Goal: Transaction & Acquisition: Download file/media

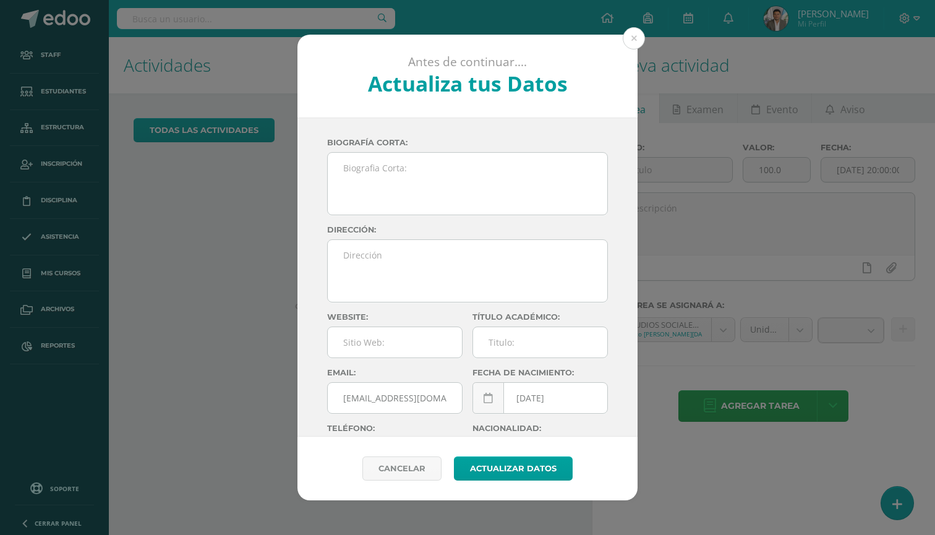
click at [204, 10] on div "Antes de continuar.... Actualiza tus Datos [PERSON_NAME] [PERSON_NAME] tuSFJZMh…" at bounding box center [467, 267] width 935 height 535
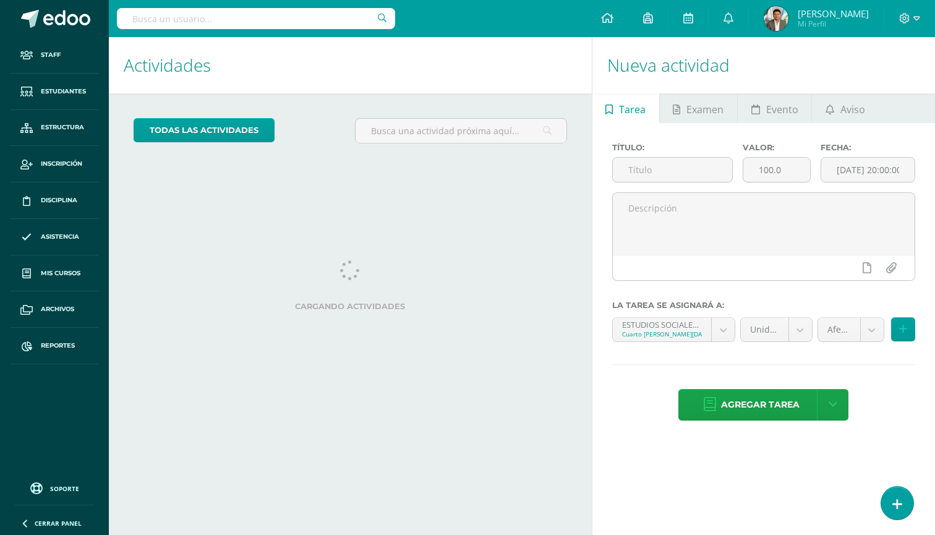
click at [204, 10] on input "text" at bounding box center [256, 18] width 278 height 21
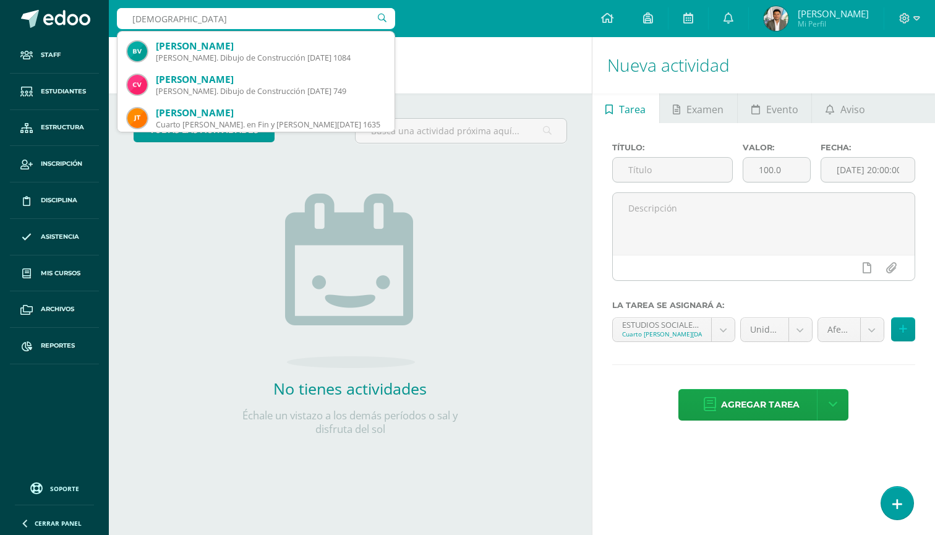
scroll to position [710, 0]
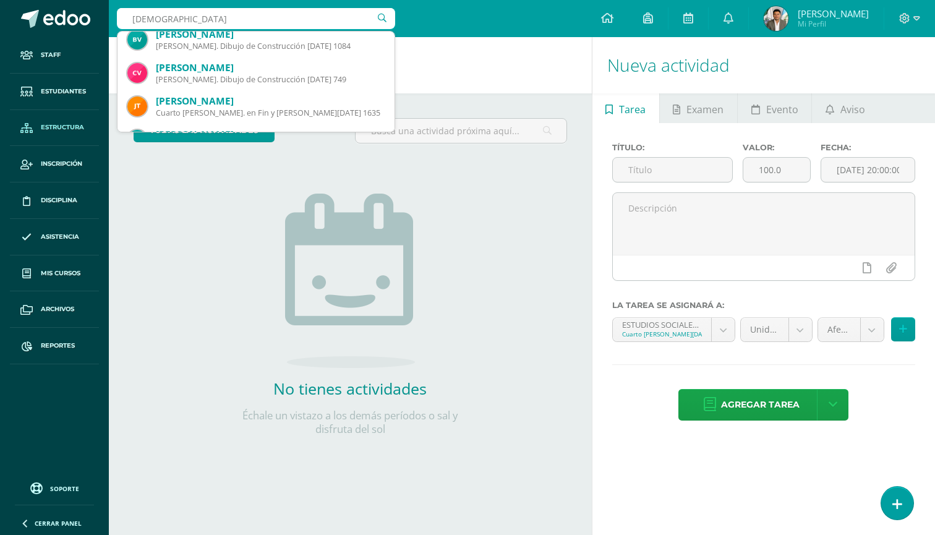
type input "Josué"
click at [58, 128] on span "Estructura" at bounding box center [62, 127] width 43 height 10
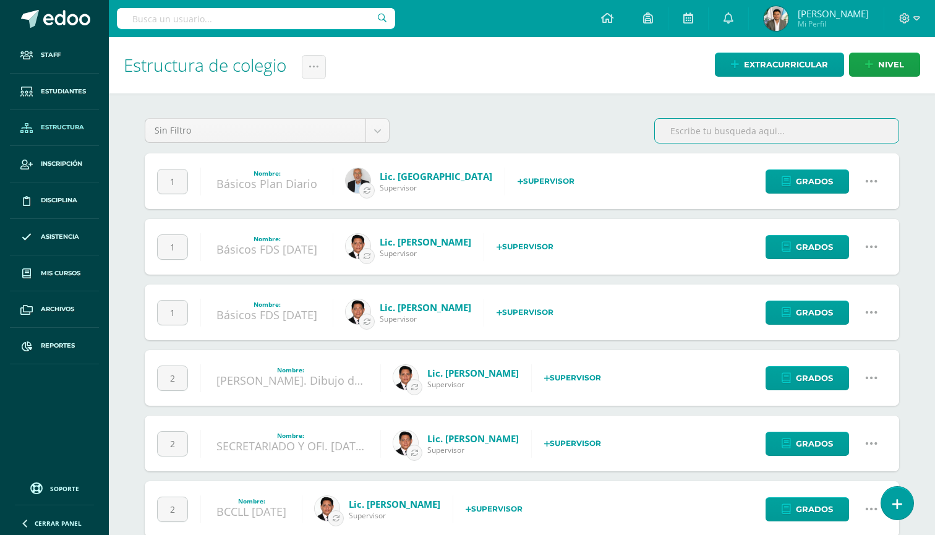
click at [743, 121] on input "text" at bounding box center [777, 131] width 244 height 24
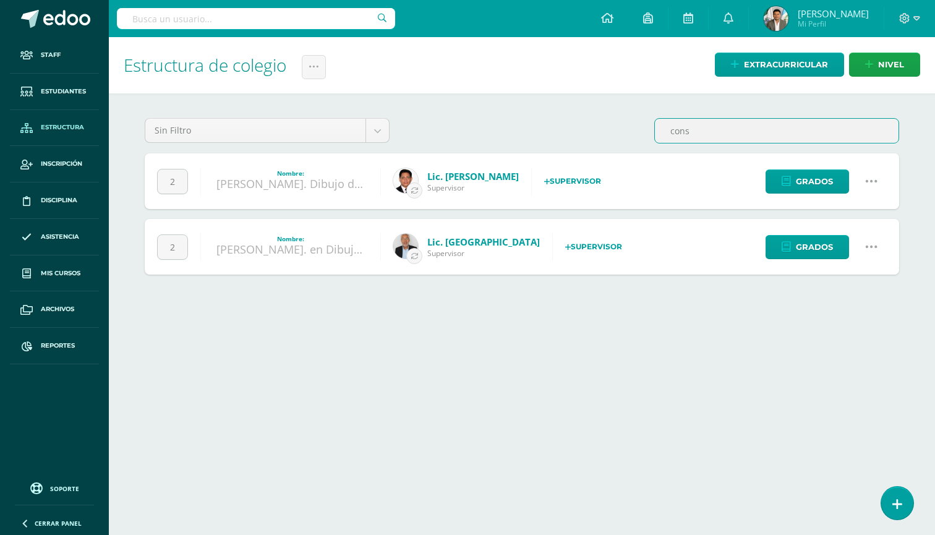
type input "cons"
click at [327, 180] on link "Bach. Dibujo de Construcción Sábado" at bounding box center [343, 183] width 254 height 15
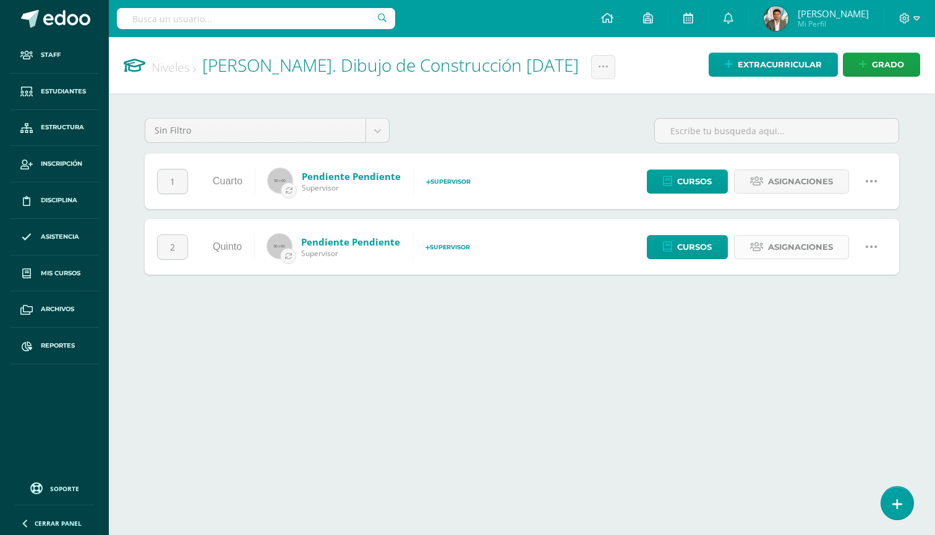
click at [798, 243] on span "Asignaciones" at bounding box center [800, 247] width 65 height 23
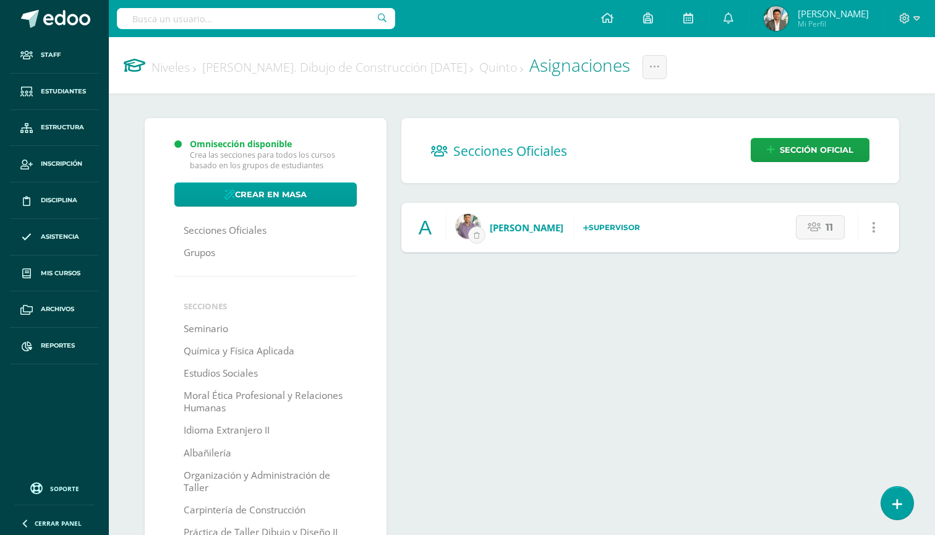
click at [803, 213] on div "11 Cambiar nombre Borrar Sección Agregar horario ¿Estás seguro que quieres elim…" at bounding box center [842, 227] width 113 height 49
click at [806, 221] on link "11" at bounding box center [820, 227] width 49 height 24
select select "435"
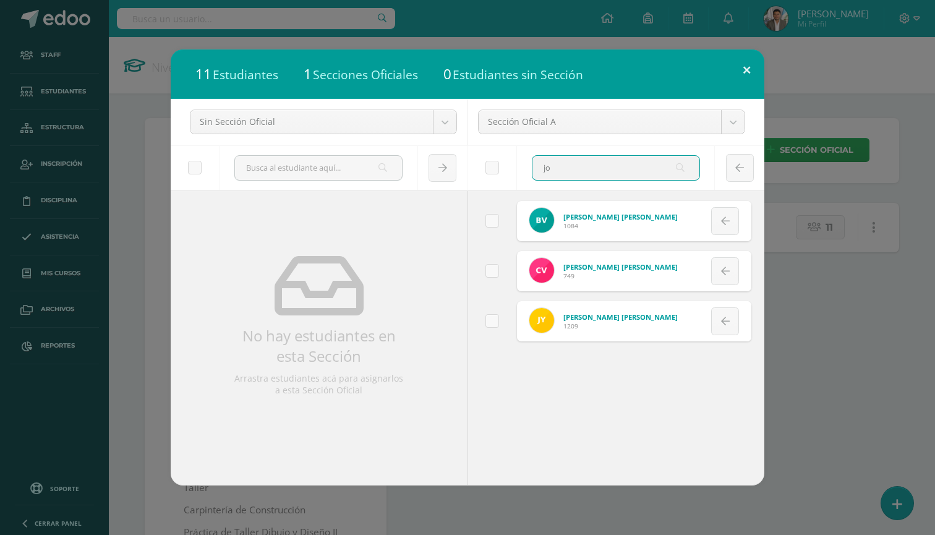
type input "jo"
click at [743, 72] on button at bounding box center [746, 70] width 35 height 42
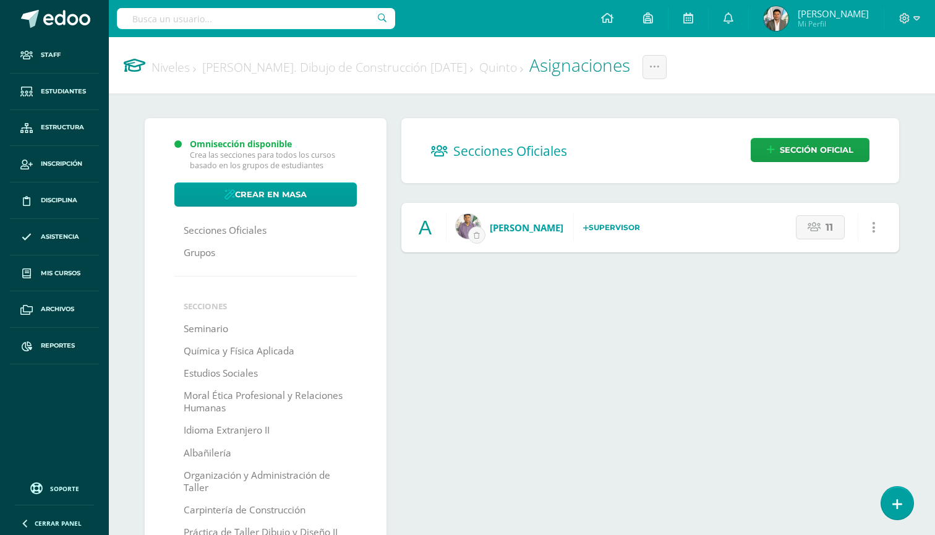
click at [239, 19] on input "text" at bounding box center [256, 18] width 278 height 21
type input "d"
click at [820, 234] on link "11" at bounding box center [820, 227] width 49 height 24
select select "435"
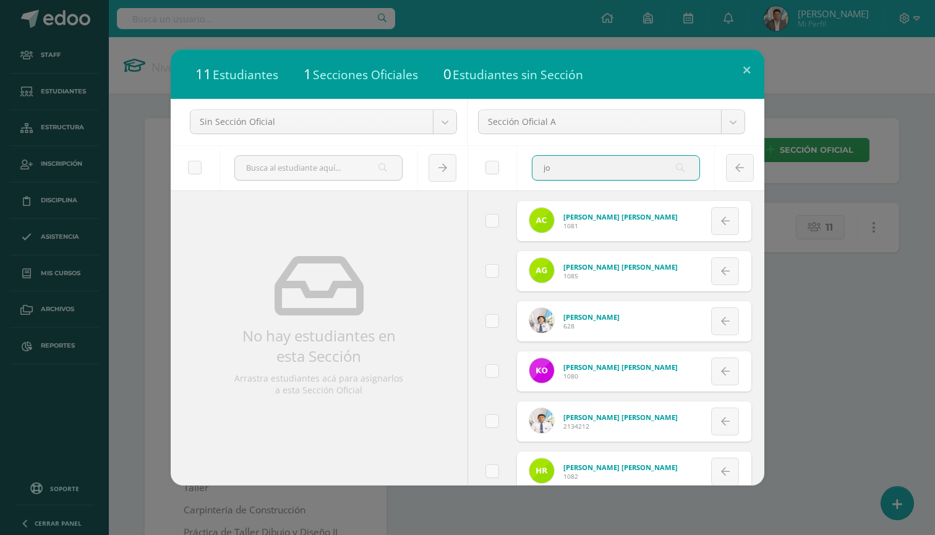
click at [615, 166] on input "jo" at bounding box center [615, 168] width 167 height 24
type input "j"
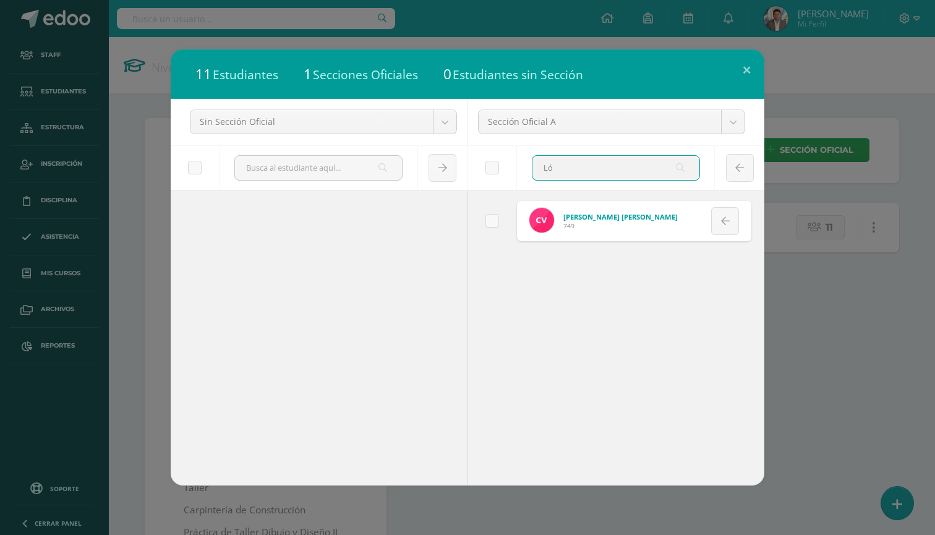
type input "Ló"
click at [209, 17] on div "11 Estudiantes 1 Secciones Oficiales 0 Estudiantes sin Sección Sin Sección Ofic…" at bounding box center [467, 267] width 935 height 535
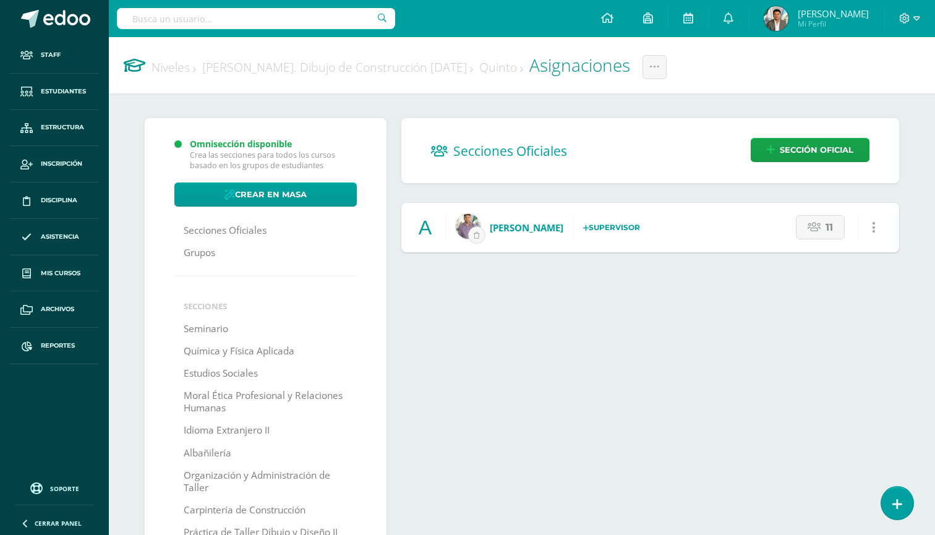
click at [209, 17] on div "11 Estudiantes 1 Secciones Oficiales 0 Estudiantes sin Sección Sin Sección Ofic…" at bounding box center [467, 267] width 935 height 535
click at [187, 21] on input "text" at bounding box center [256, 18] width 278 height 21
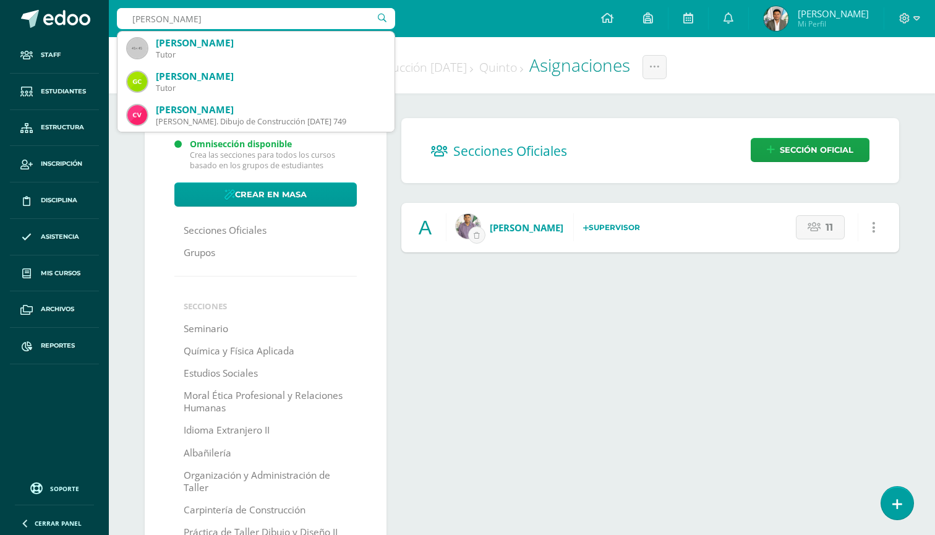
type input "véliz López"
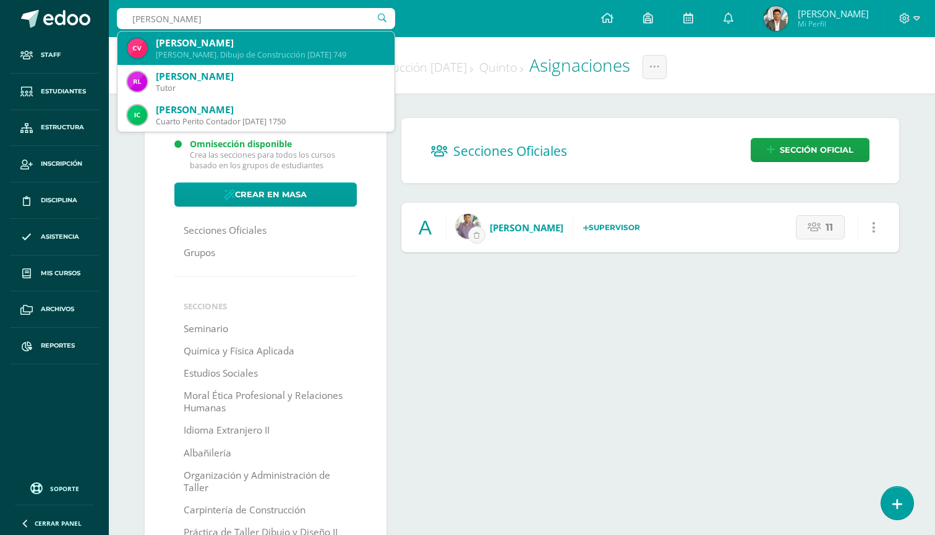
click at [195, 49] on div "Carlos Josué Véliz López" at bounding box center [270, 42] width 229 height 13
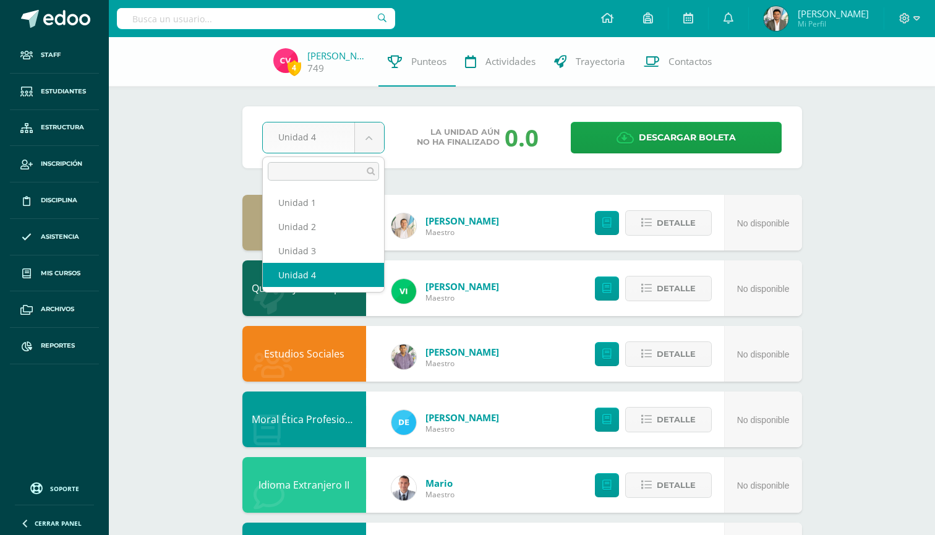
click at [370, 129] on body "Staff Estudiantes Estructura Inscripción Disciplina Asistencia Mis cursos Archi…" at bounding box center [467, 465] width 935 height 931
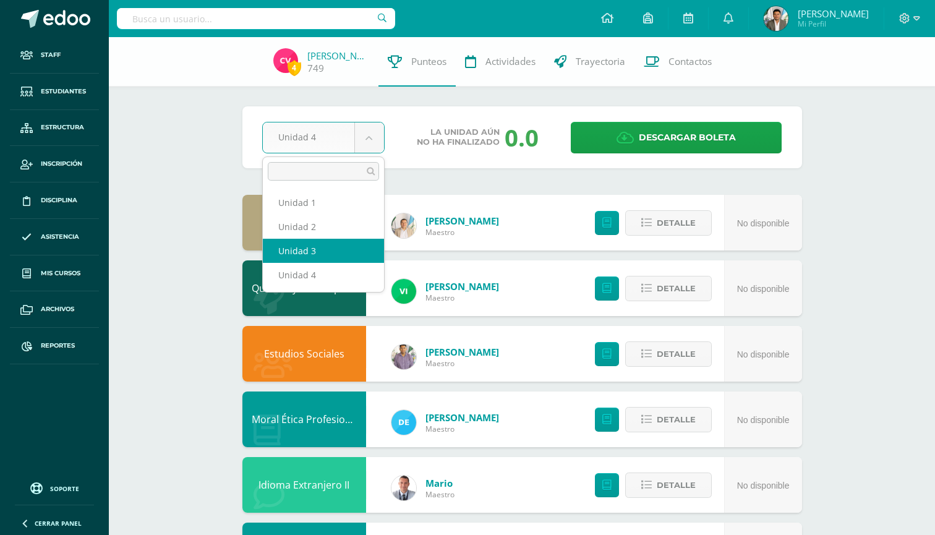
select select "Unidad 3"
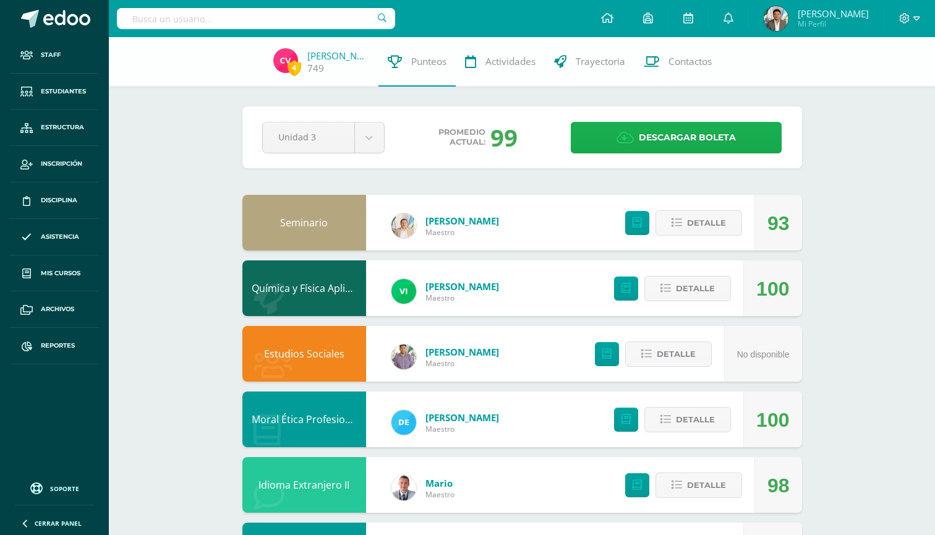
click at [646, 136] on span "Descargar boleta" at bounding box center [687, 137] width 97 height 30
